Goal: Task Accomplishment & Management: Manage account settings

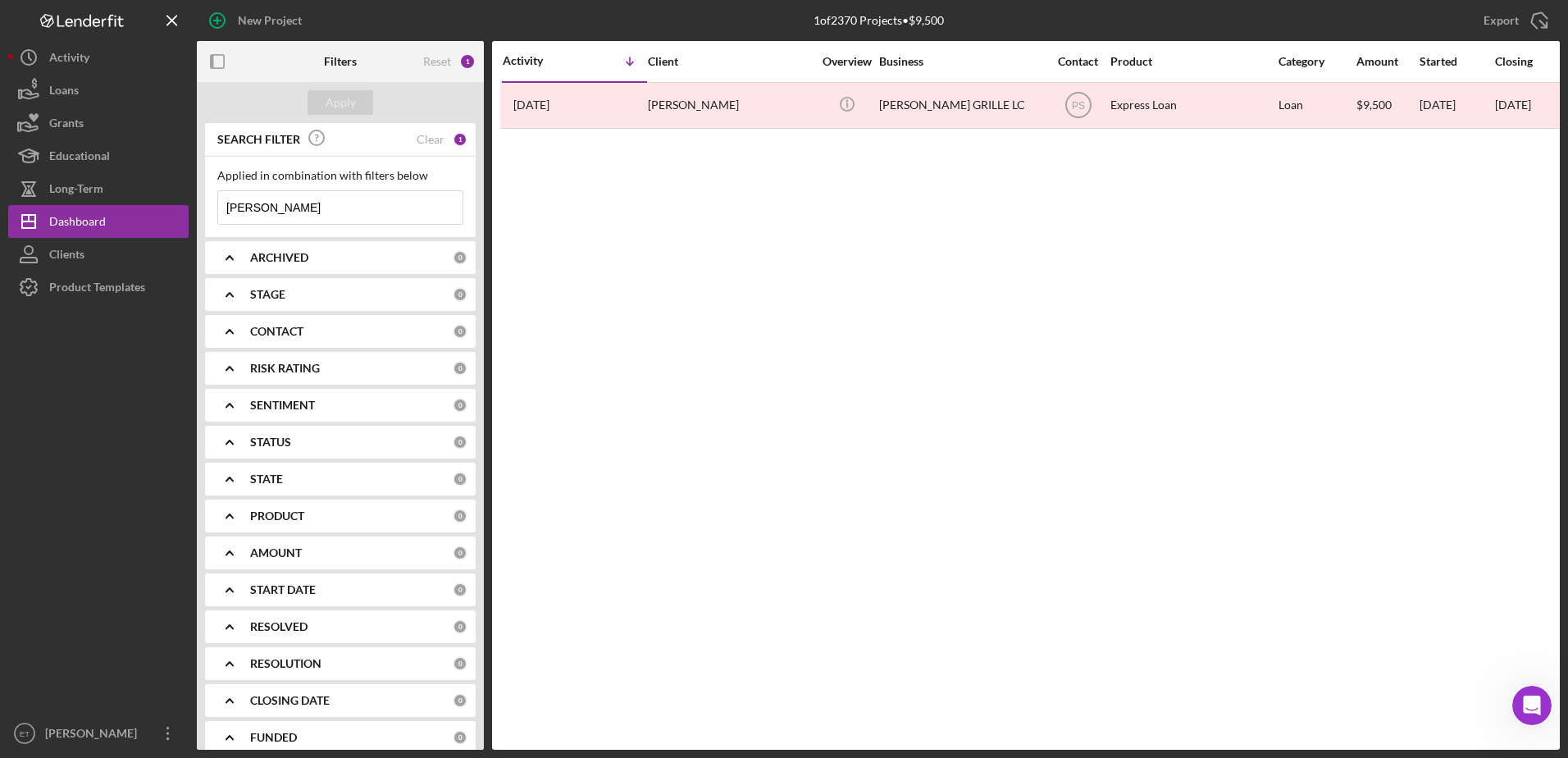
click at [278, 203] on input "[PERSON_NAME]" at bounding box center [340, 207] width 244 height 32
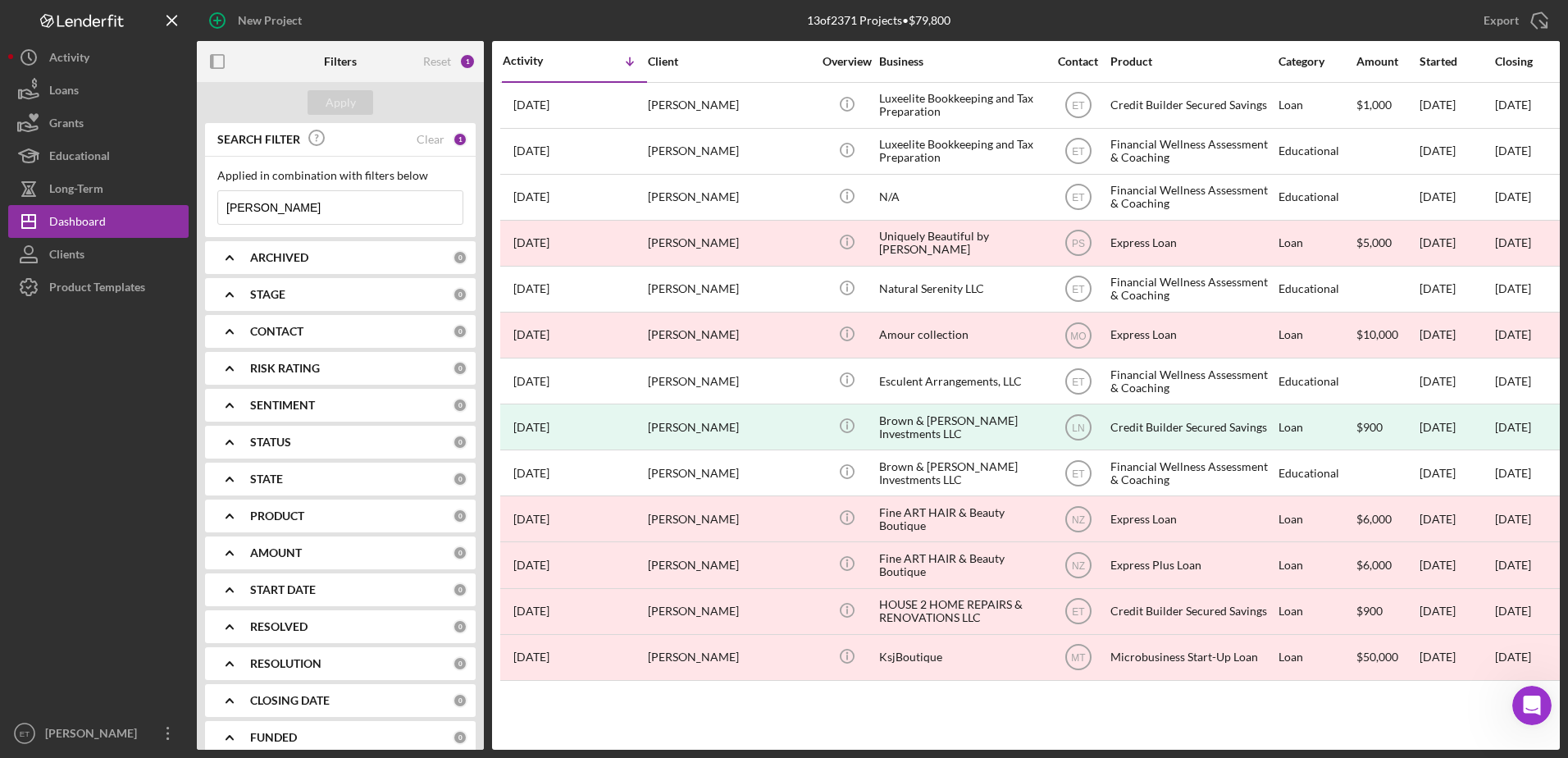
type input "[PERSON_NAME]"
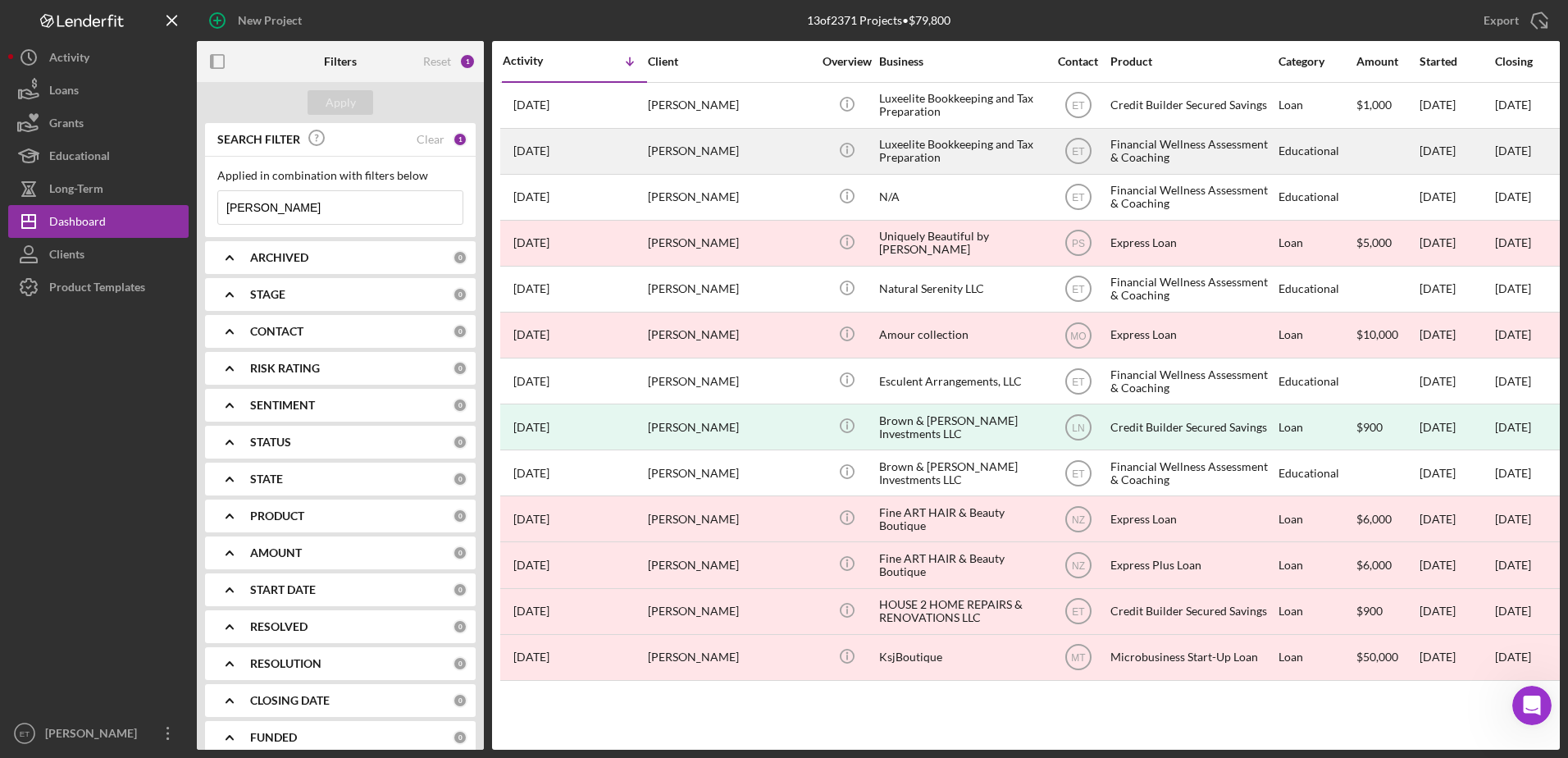
click at [620, 155] on div "Luxeelite Bookkeeping and Tax Preparation" at bounding box center [961, 151] width 164 height 43
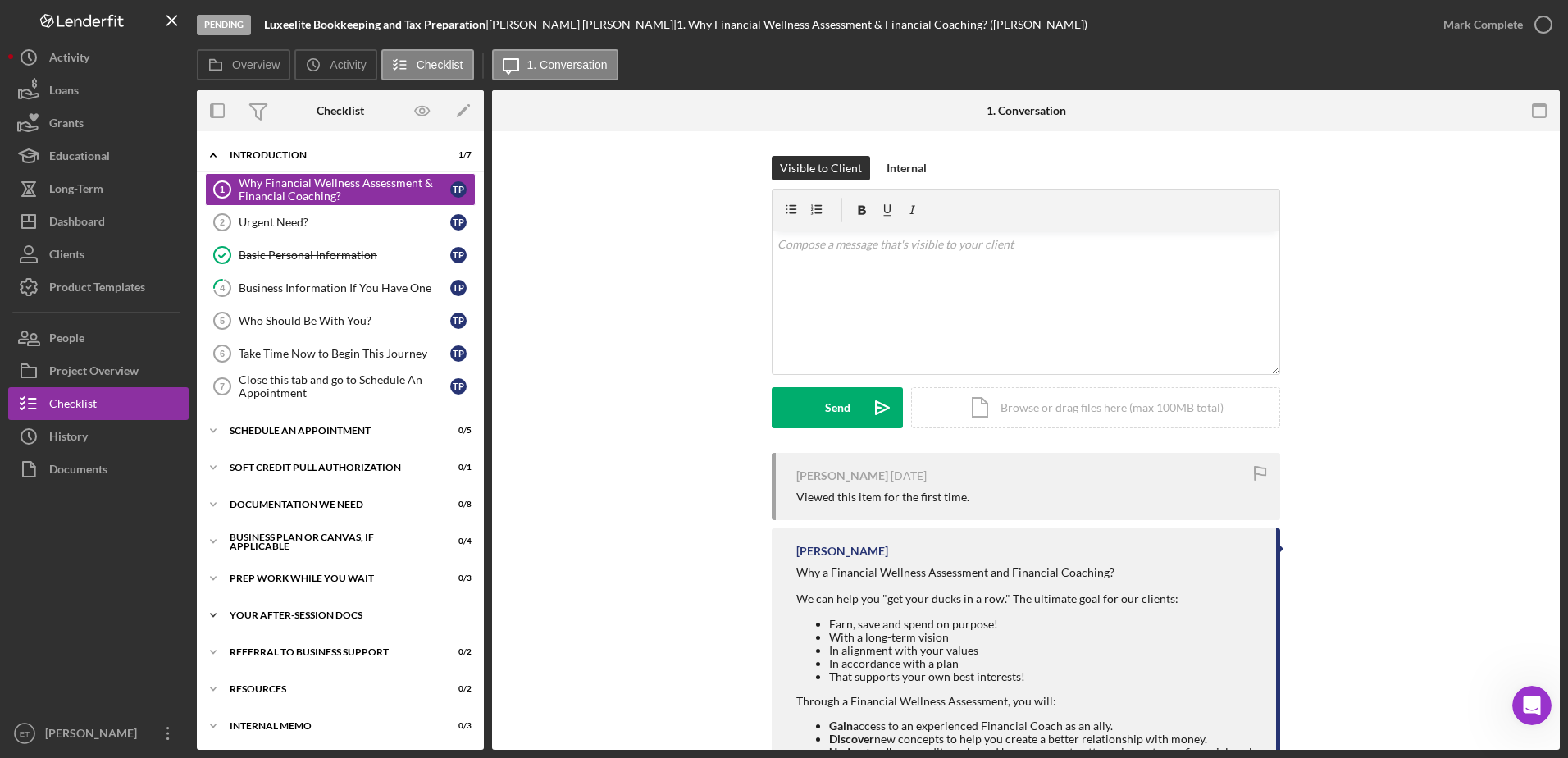
click at [298, 620] on div "Icon/Expander Your After-Session Docs 0 / 4" at bounding box center [340, 615] width 287 height 32
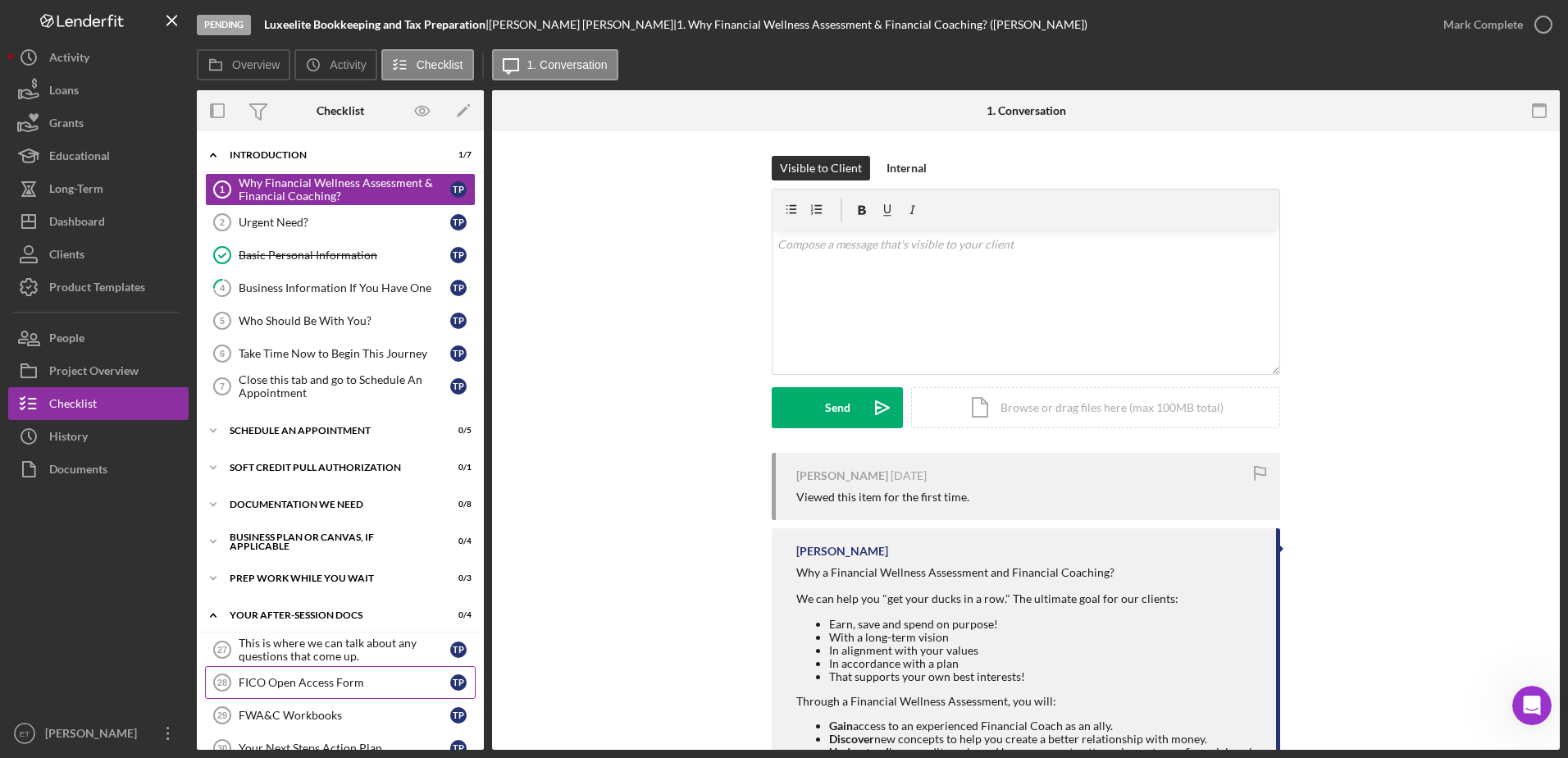
click at [288, 650] on link "FICO Open Access Form 28 FICO Open Access Form T P" at bounding box center [340, 682] width 271 height 32
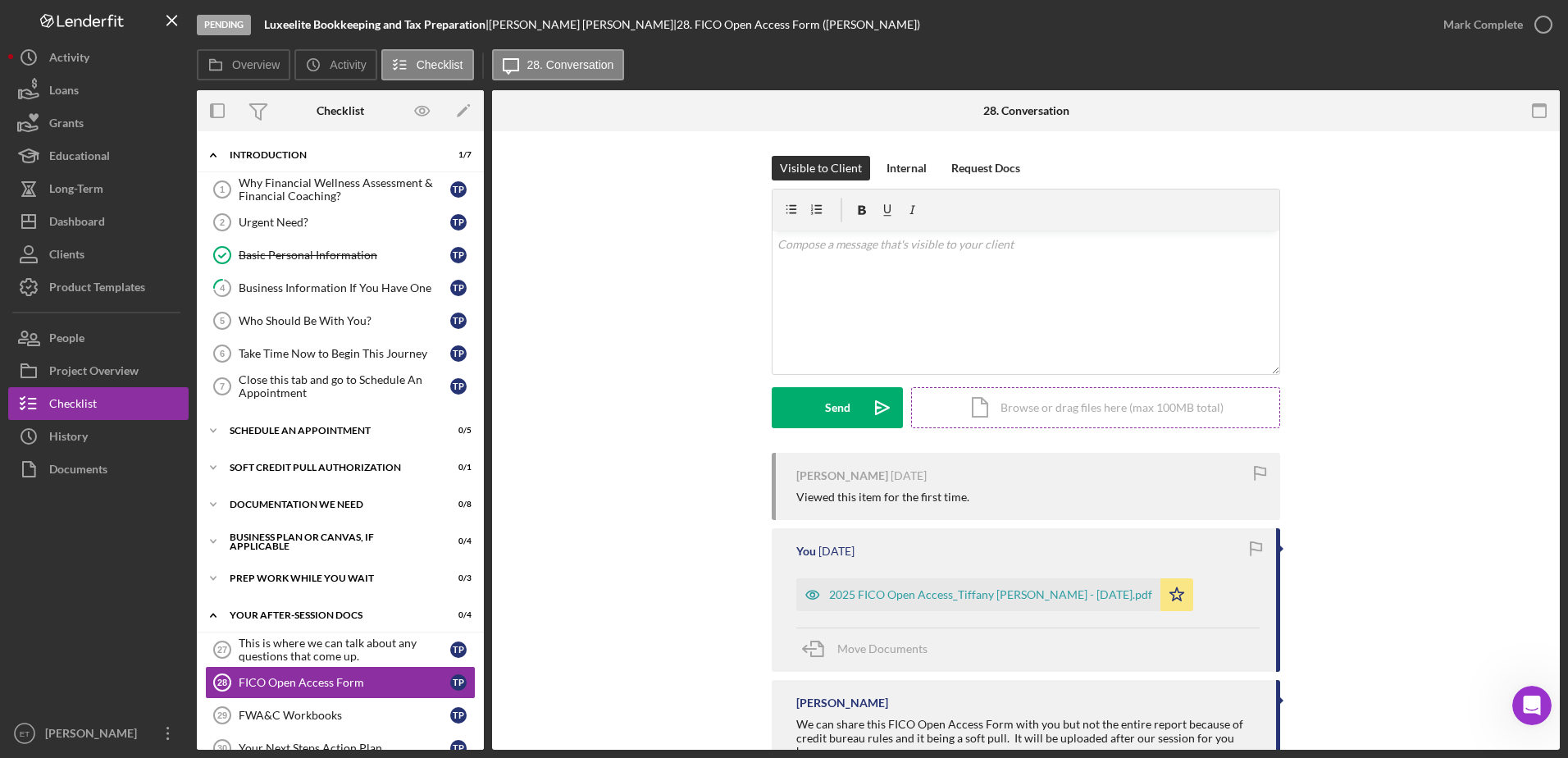
click at [620, 409] on div "Icon/Document Browse or drag files here (max 100MB total) Tap to choose files o…" at bounding box center [1095, 408] width 369 height 41
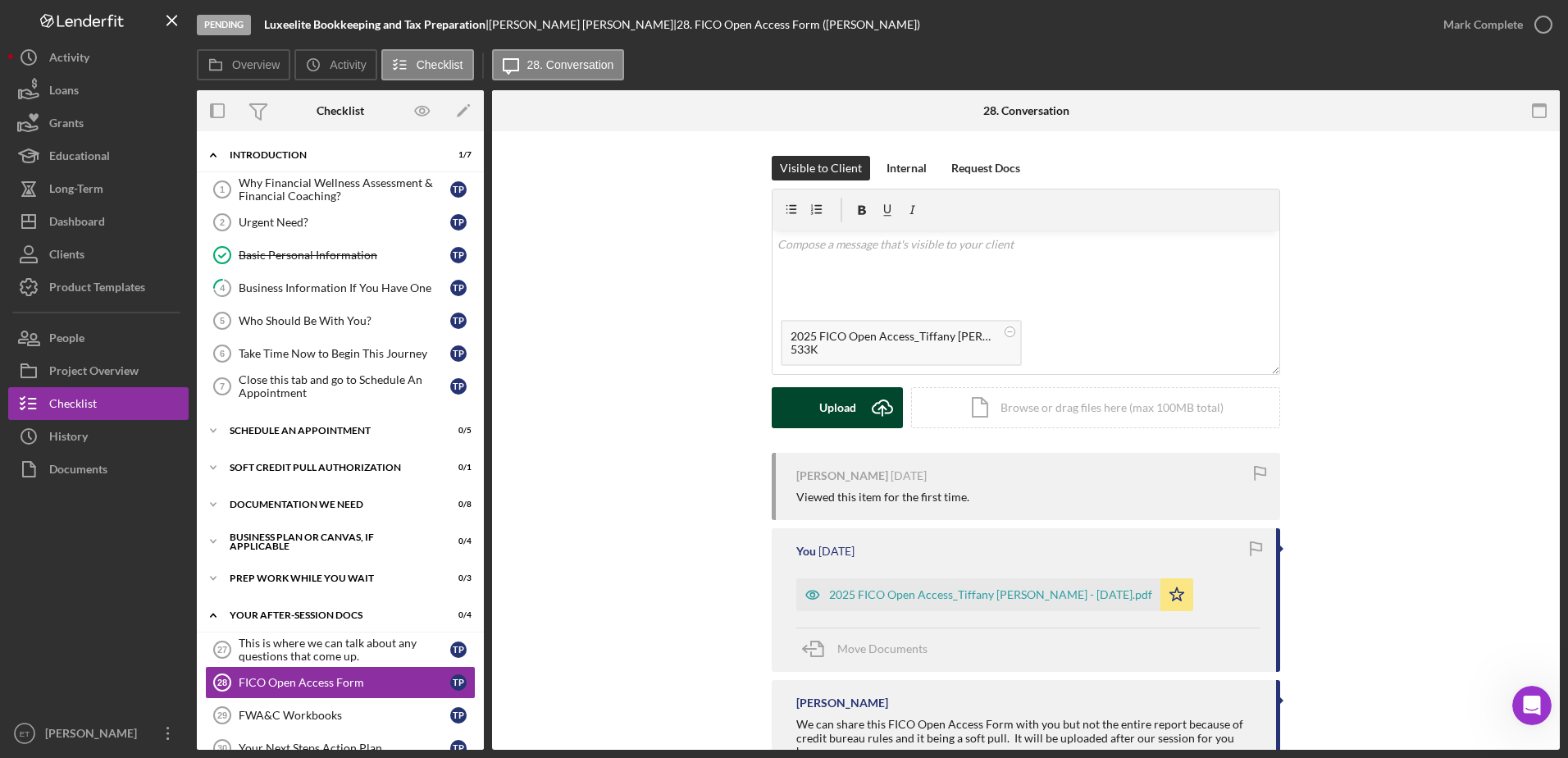
click at [620, 411] on div "Upload" at bounding box center [838, 408] width 37 height 41
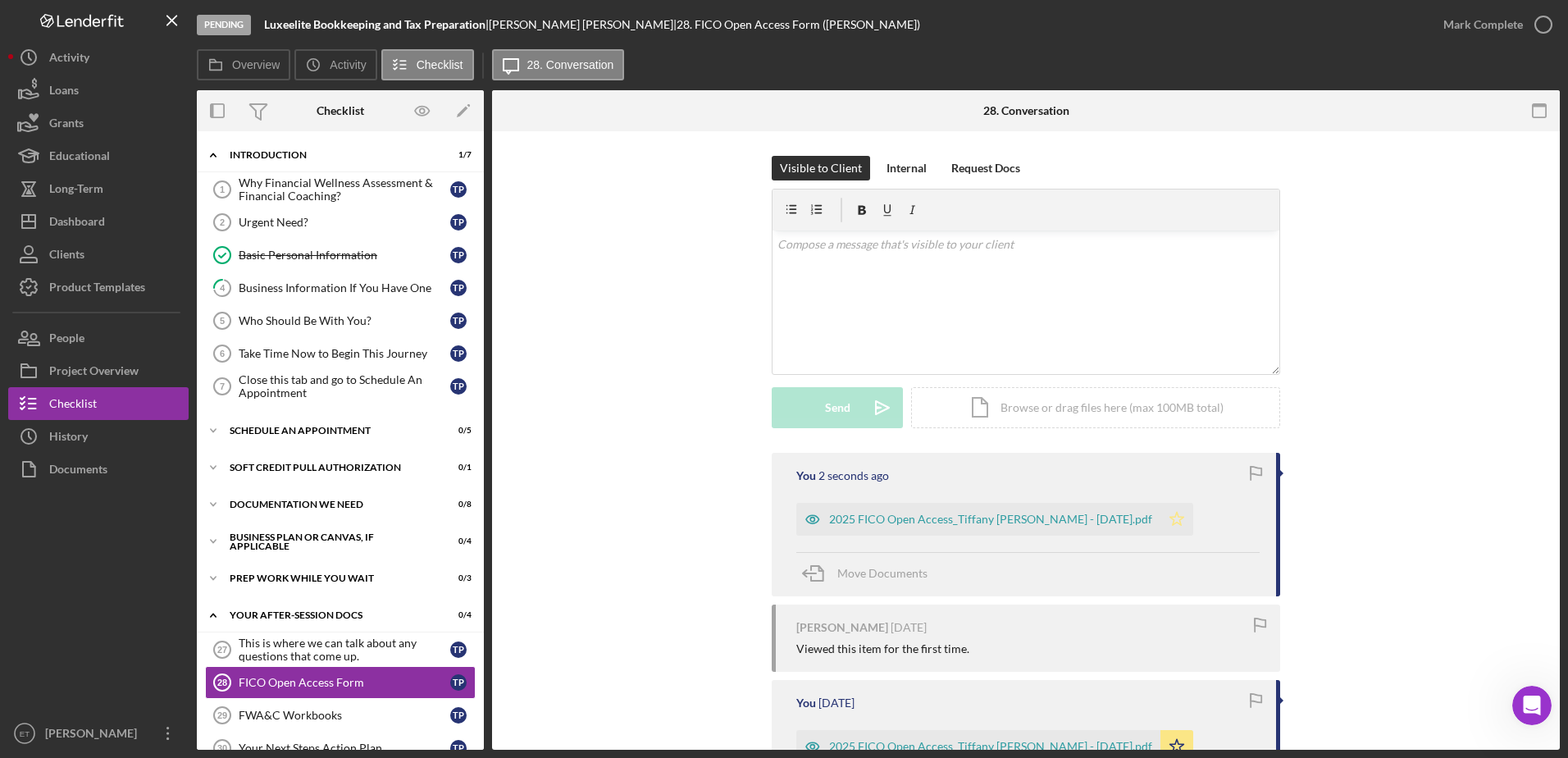
click at [620, 517] on icon "Icon/Star" at bounding box center [1177, 519] width 32 height 32
click at [329, 650] on div "FWA&C Workbooks" at bounding box center [344, 715] width 212 height 13
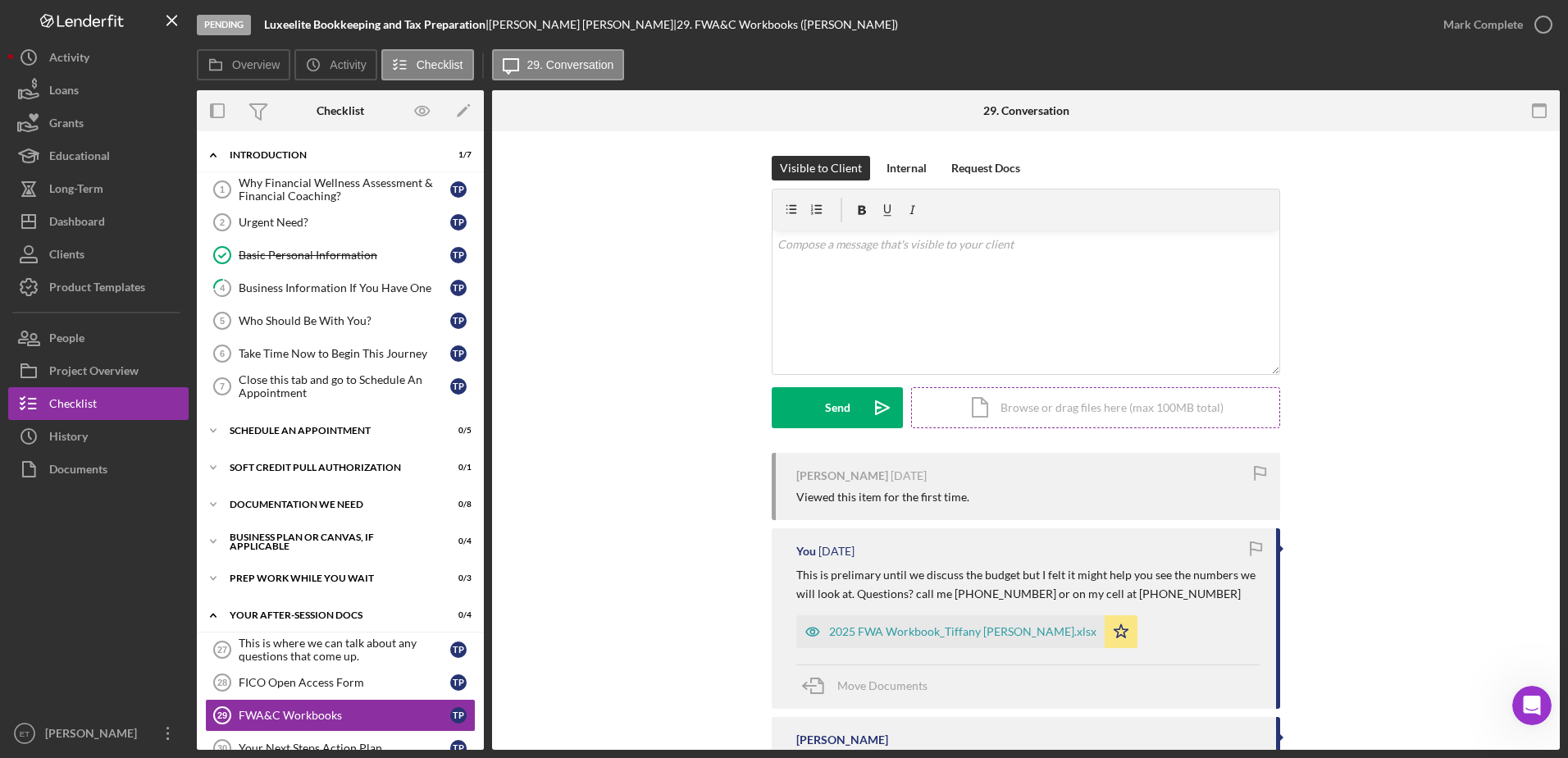
click at [620, 410] on div "Icon/Document Browse or drag files here (max 100MB total) Tap to choose files o…" at bounding box center [1095, 408] width 369 height 41
click at [620, 267] on div "v Color teal Color pink Remove color Add row above Add row below Add column bef…" at bounding box center [1026, 271] width 507 height 81
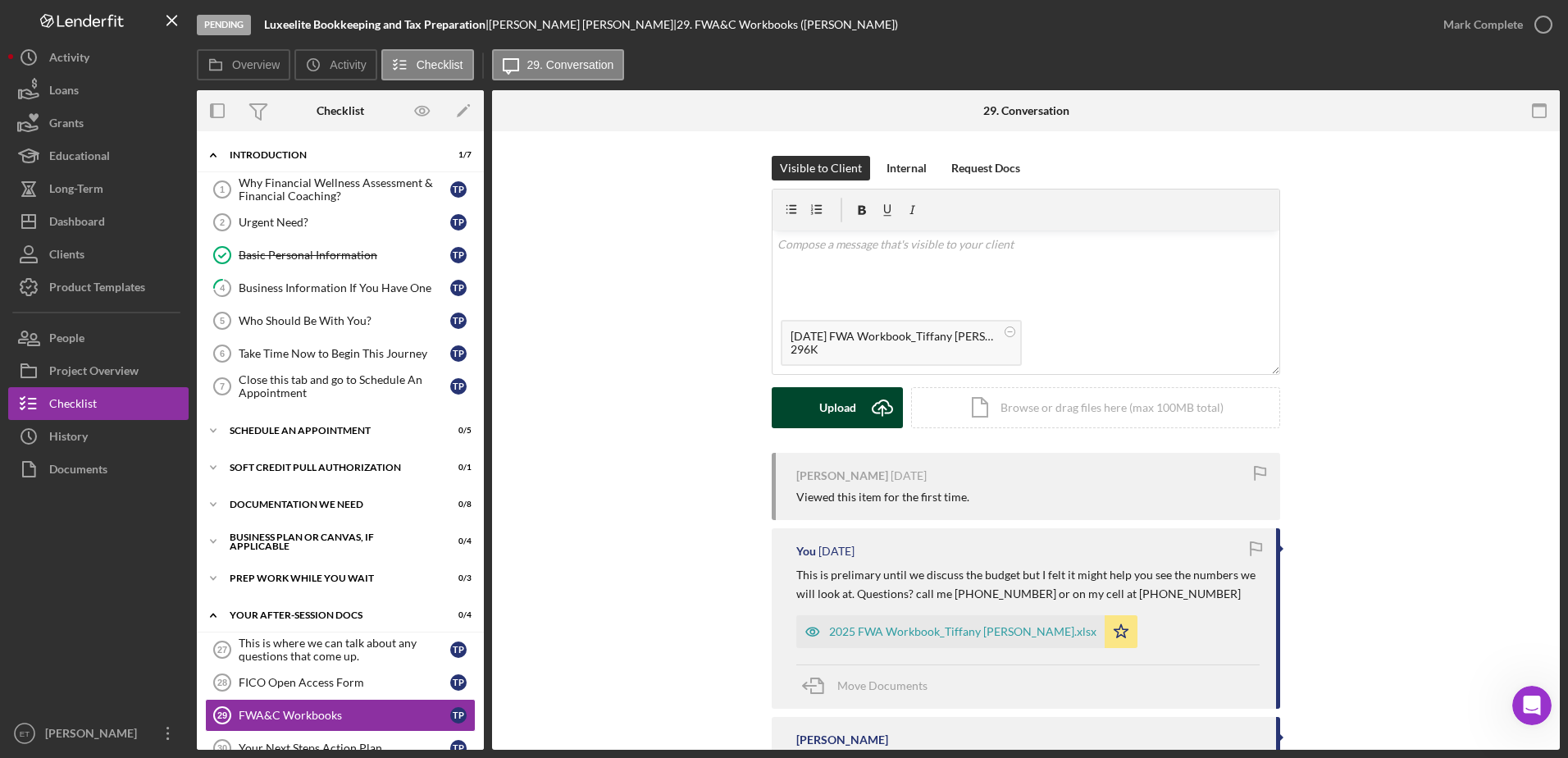
click at [620, 406] on div "Upload" at bounding box center [838, 408] width 37 height 41
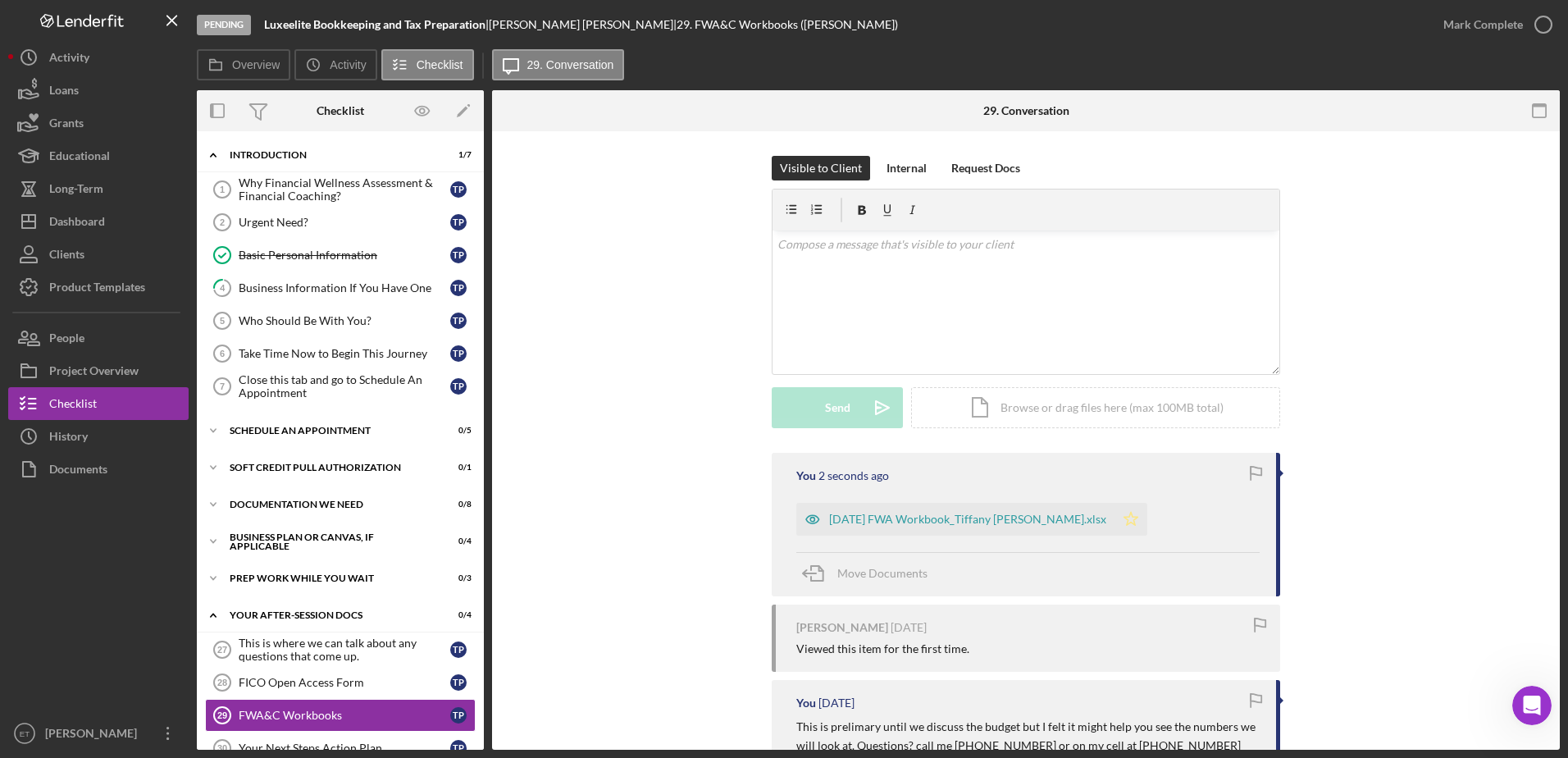
click at [620, 524] on polygon "button" at bounding box center [1132, 518] width 14 height 13
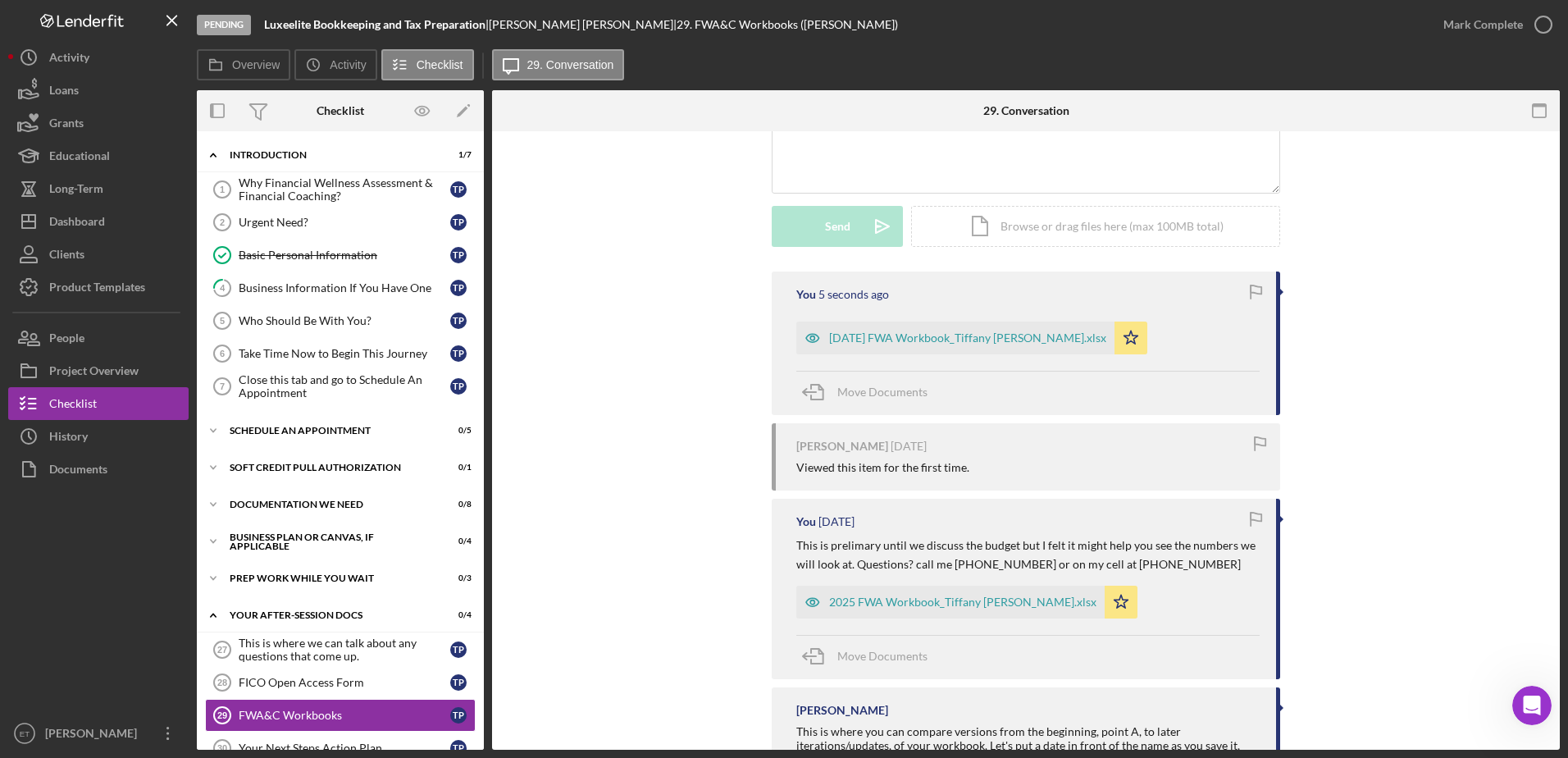
scroll to position [187, 0]
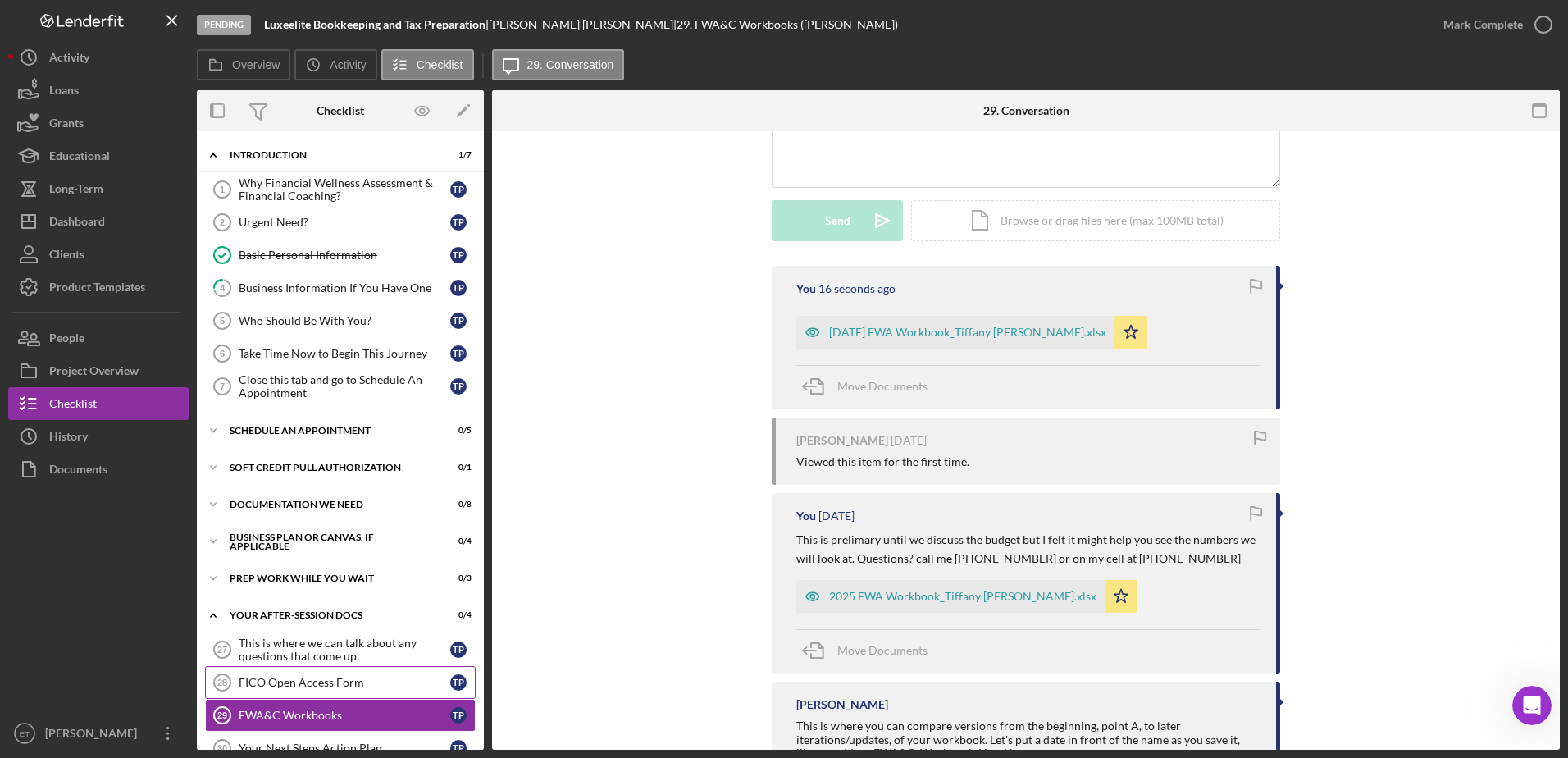
click at [344, 650] on div "FICO Open Access Form" at bounding box center [344, 682] width 212 height 13
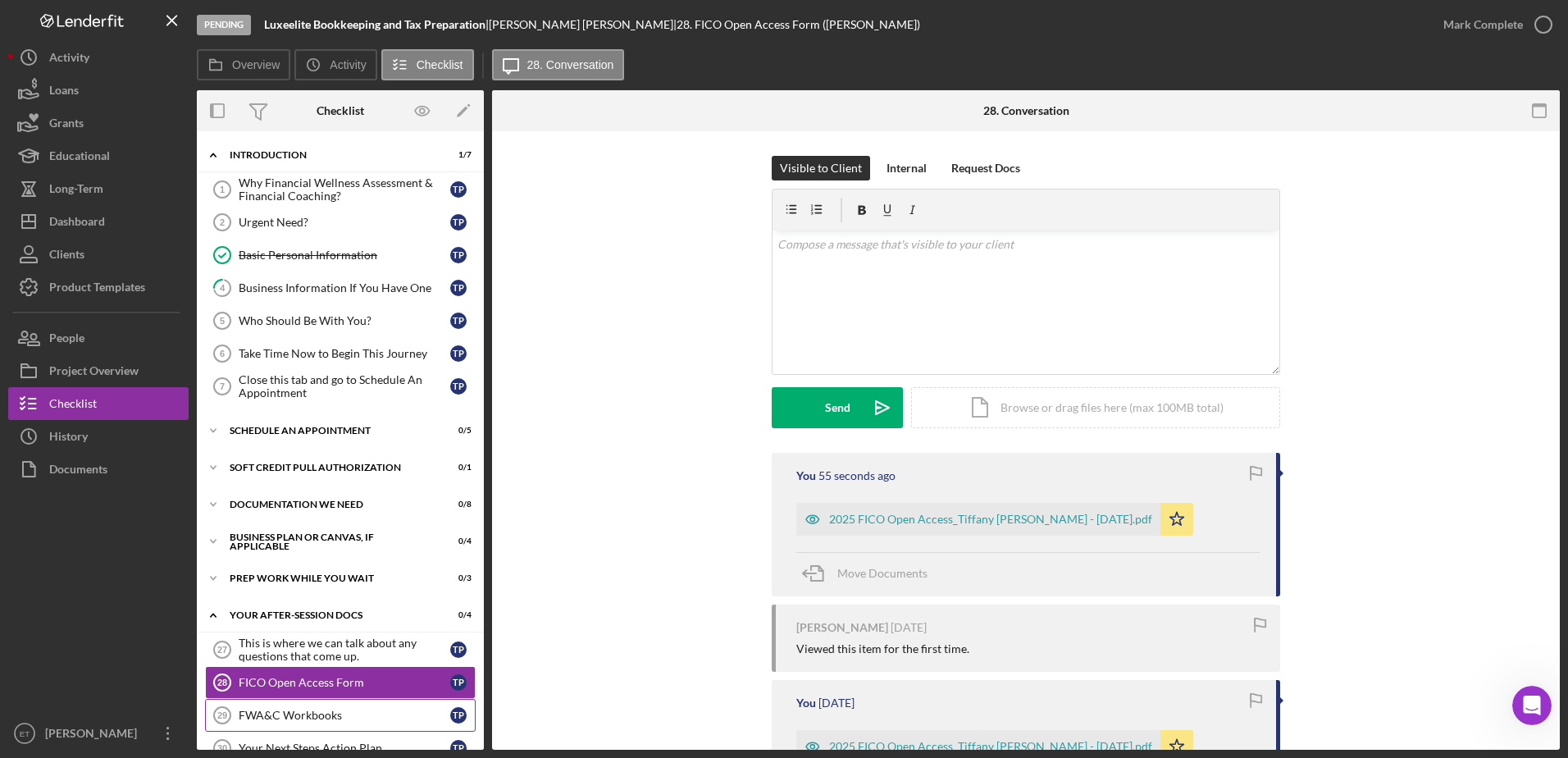
click at [320, 650] on div "FWA&C Workbooks" at bounding box center [344, 715] width 212 height 13
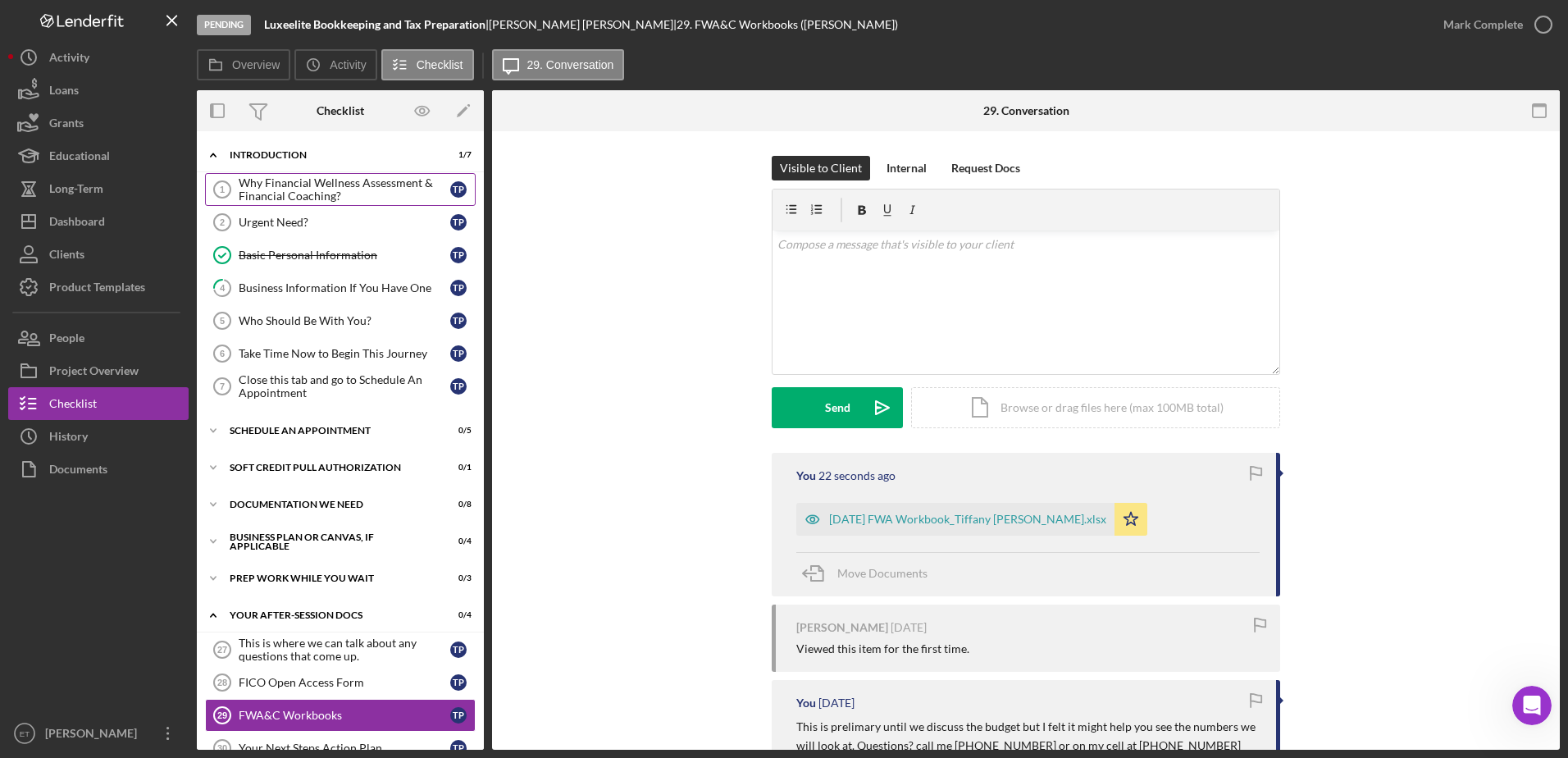
click at [327, 192] on div "Why Financial Wellness Assessment & Financial Coaching?" at bounding box center [344, 189] width 212 height 26
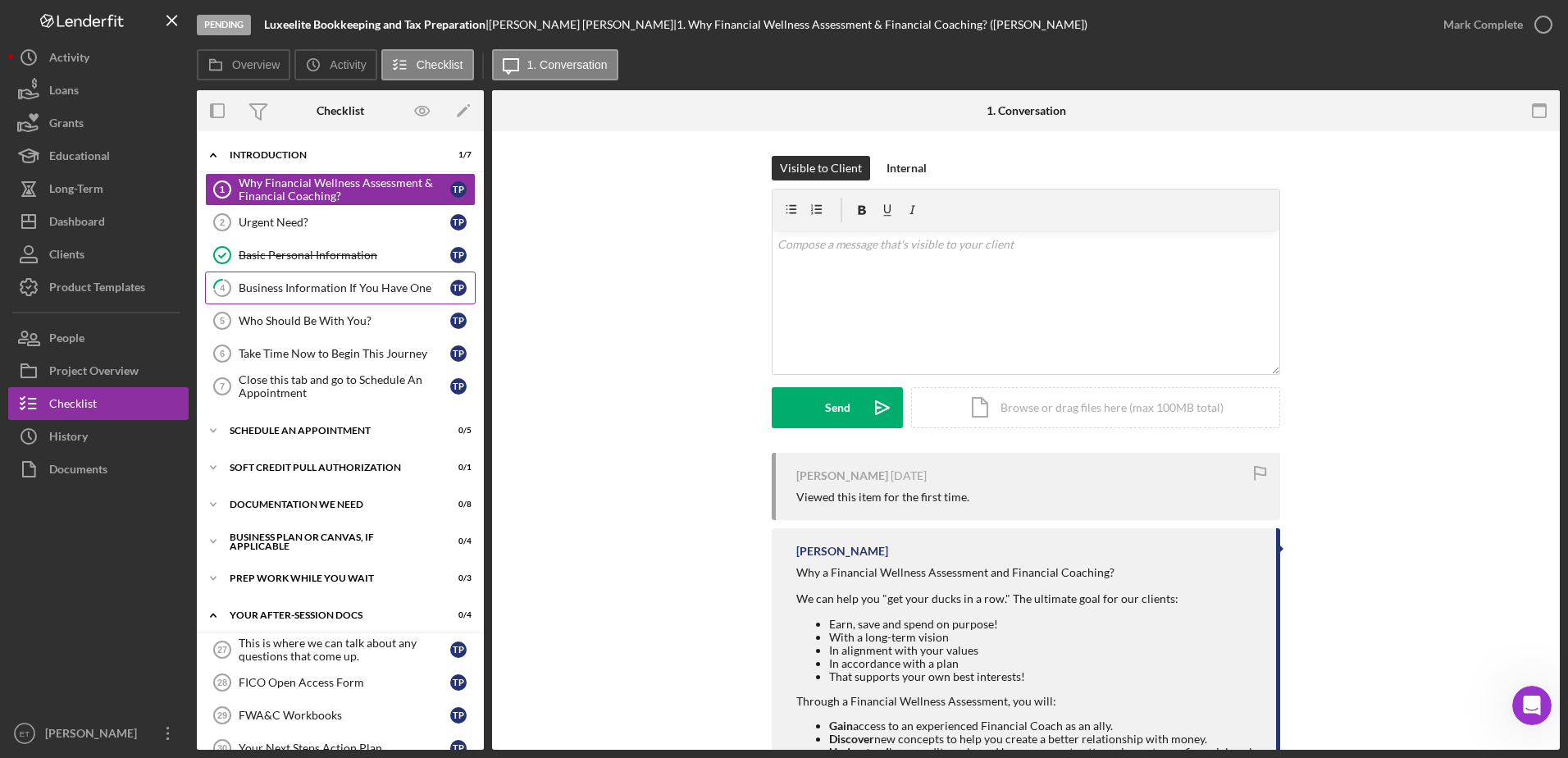
click at [329, 293] on div "Business Information If You Have One" at bounding box center [344, 287] width 212 height 13
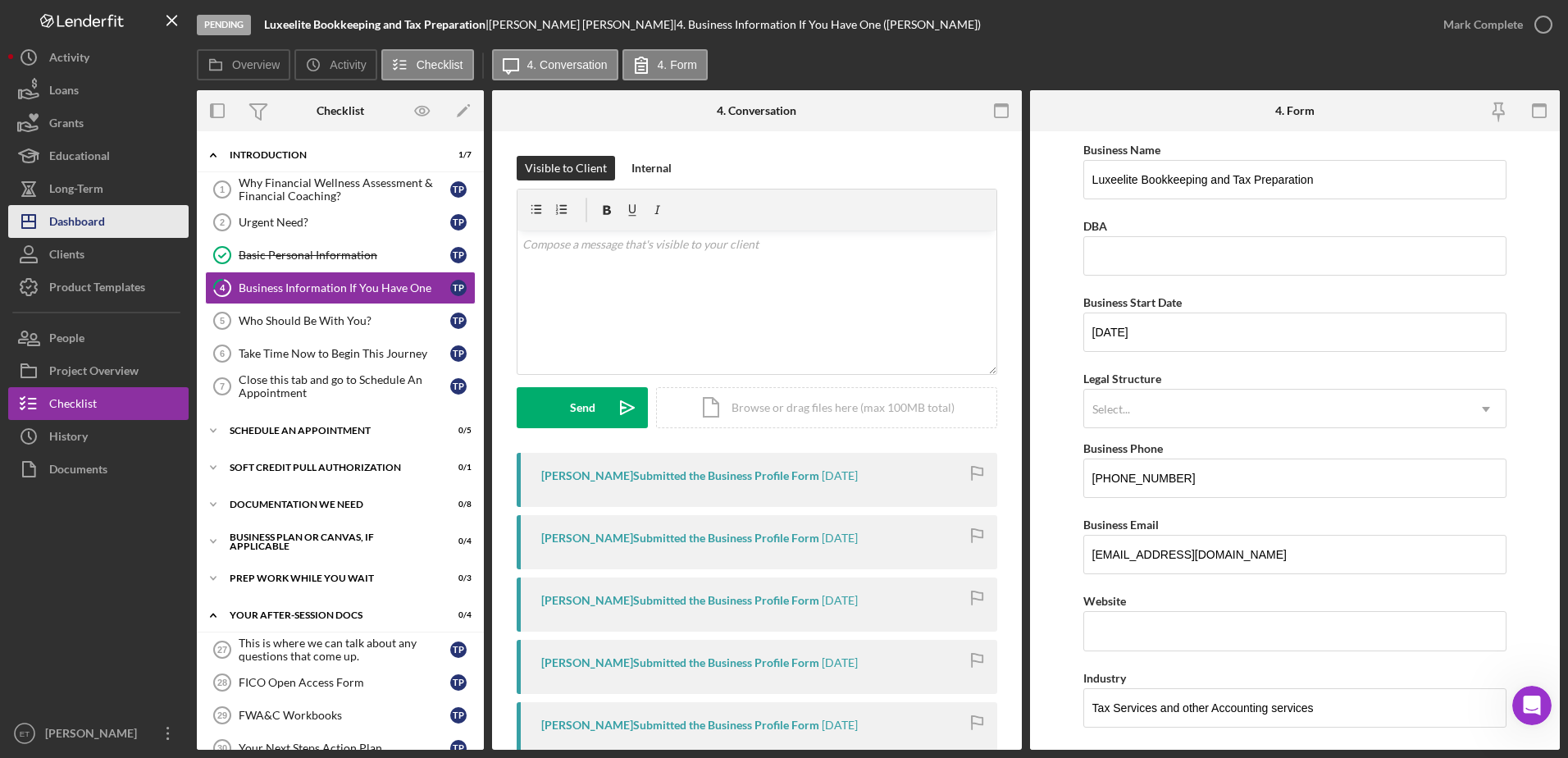
click at [113, 219] on button "Icon/Dashboard Dashboard" at bounding box center [98, 221] width 180 height 32
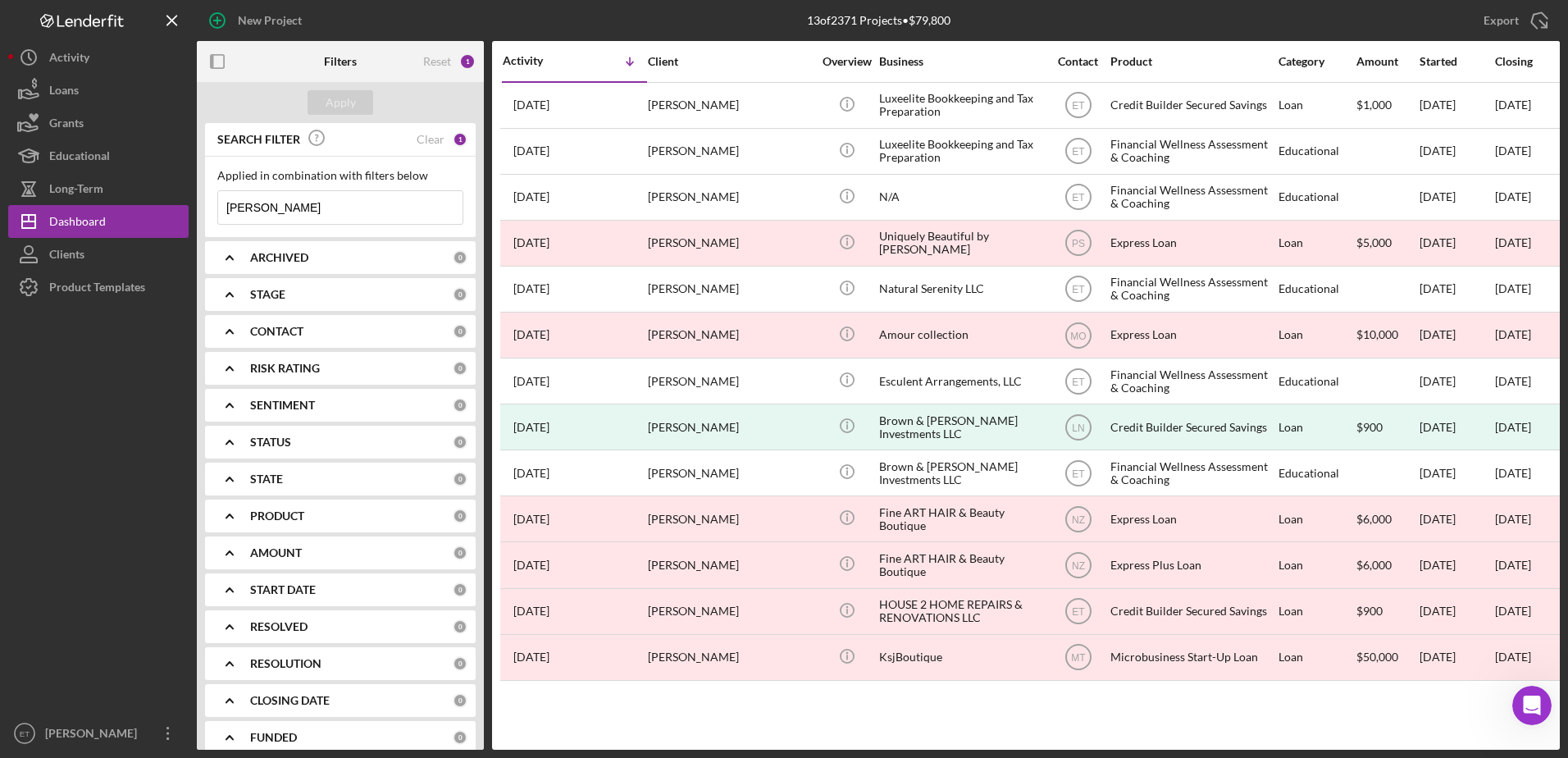
click at [308, 208] on input "[PERSON_NAME]" at bounding box center [340, 207] width 244 height 32
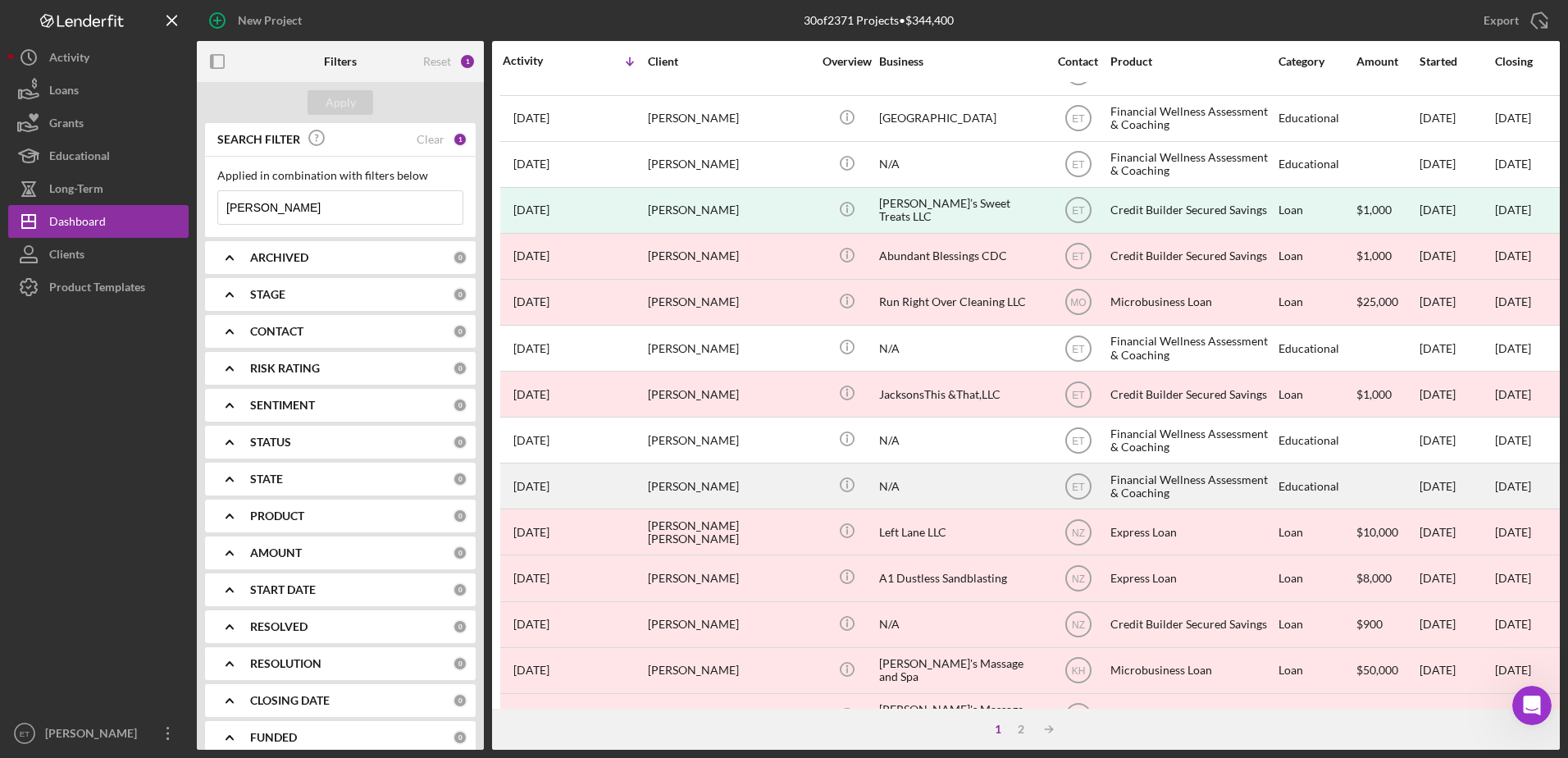
scroll to position [544, 0]
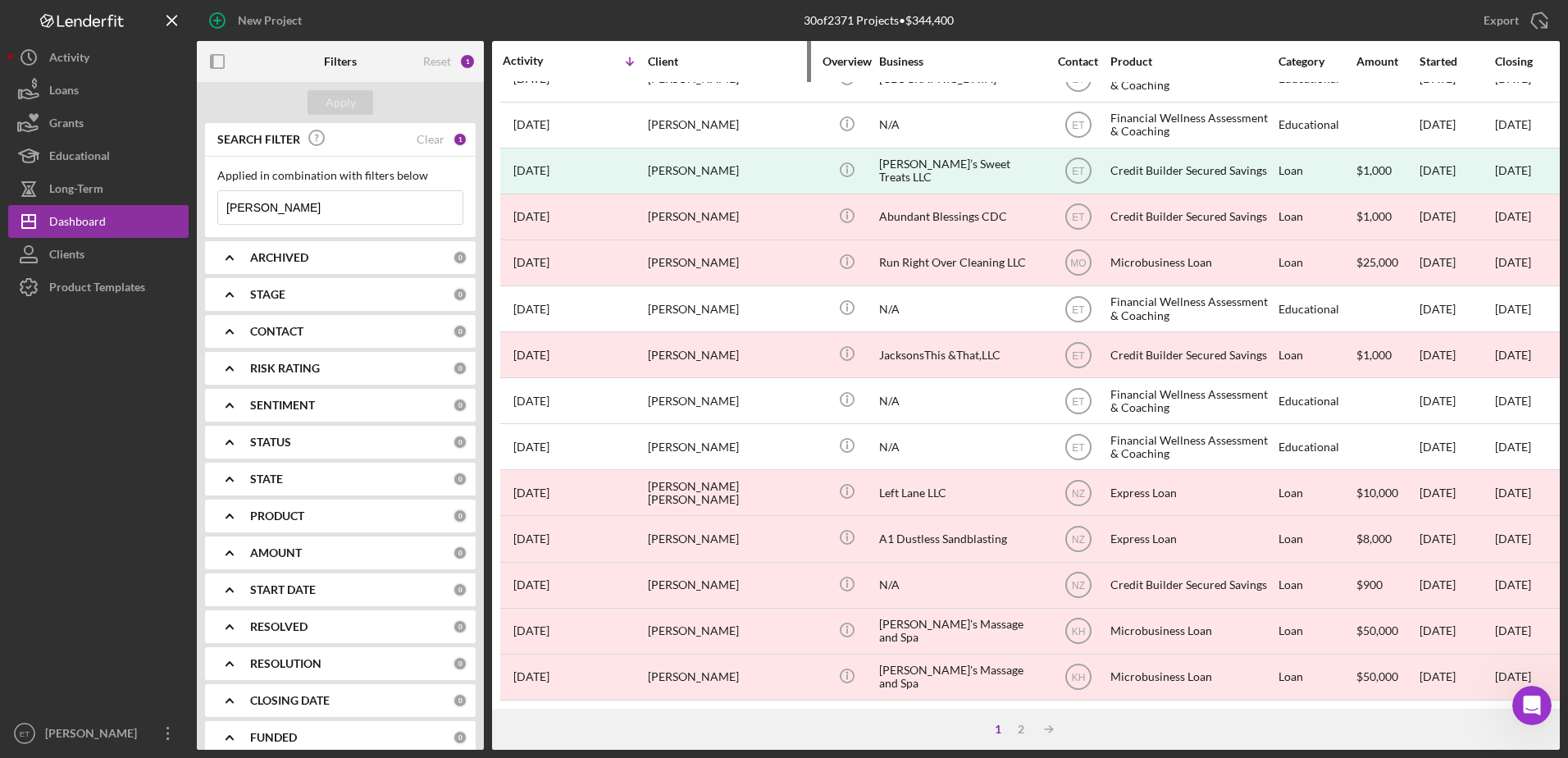
type input "[PERSON_NAME]"
click at [620, 59] on div "Client" at bounding box center [730, 61] width 164 height 13
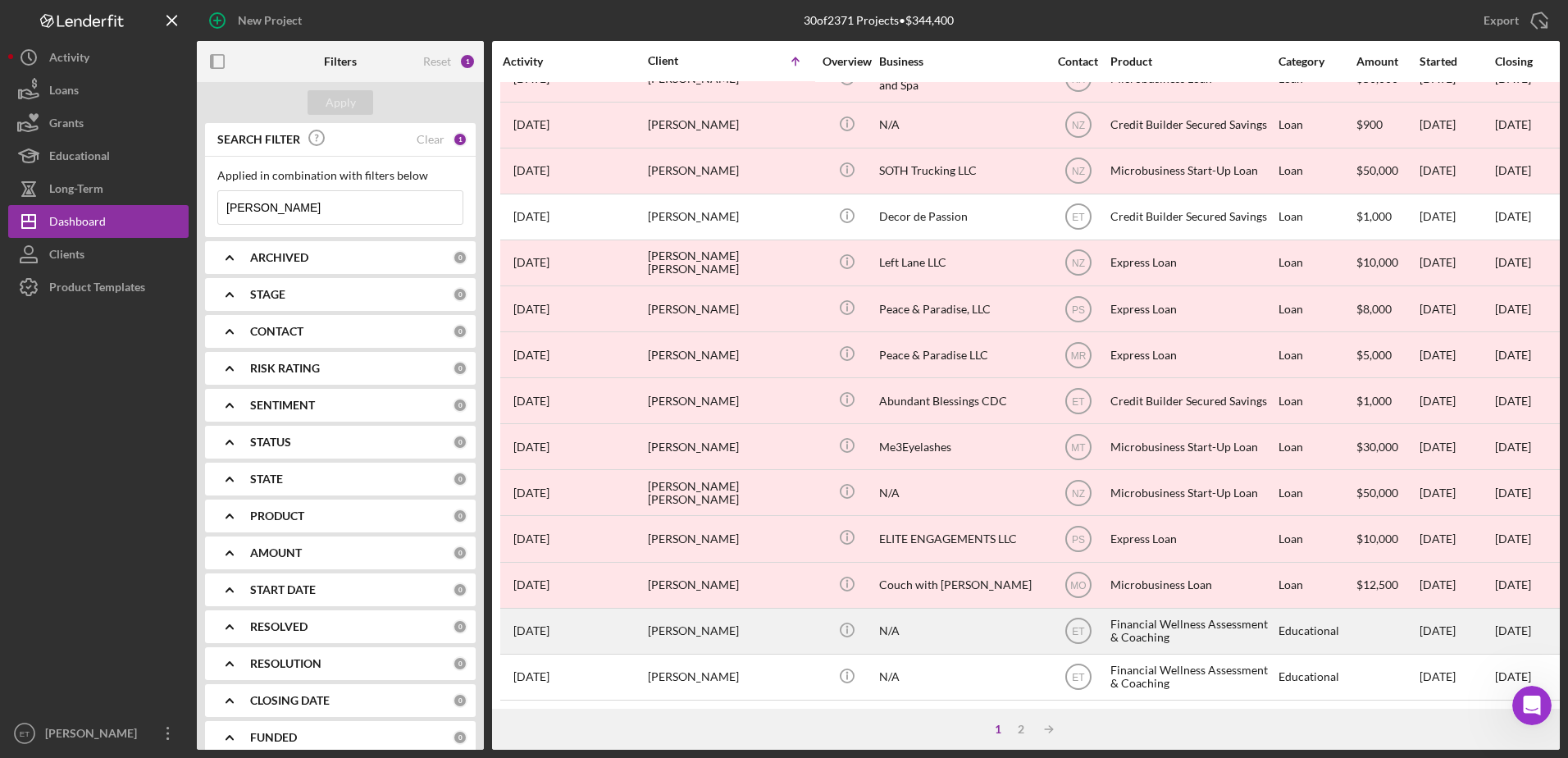
click at [620, 625] on div "[PERSON_NAME]" at bounding box center [730, 632] width 164 height 43
